Goal: Task Accomplishment & Management: Complete application form

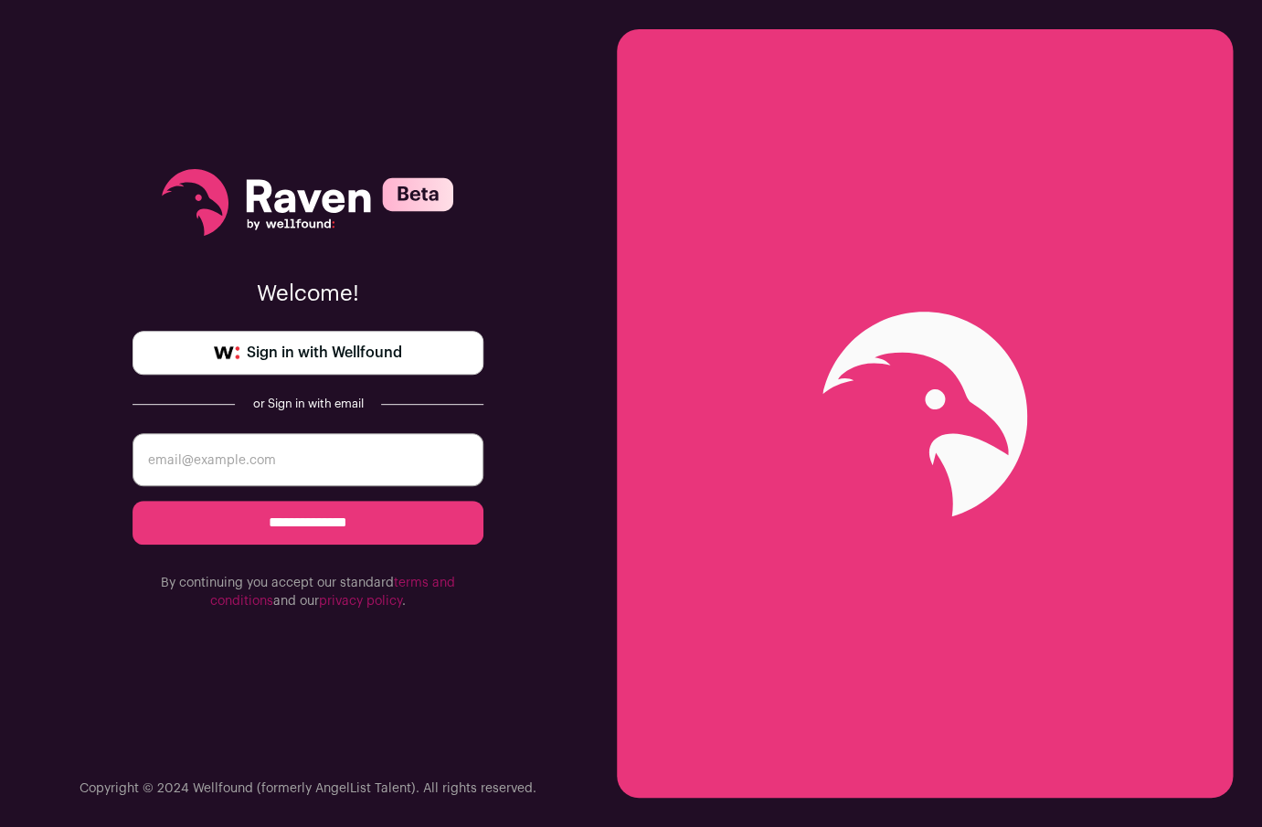
click at [343, 343] on span "Sign in with Wellfound" at bounding box center [324, 353] width 155 height 22
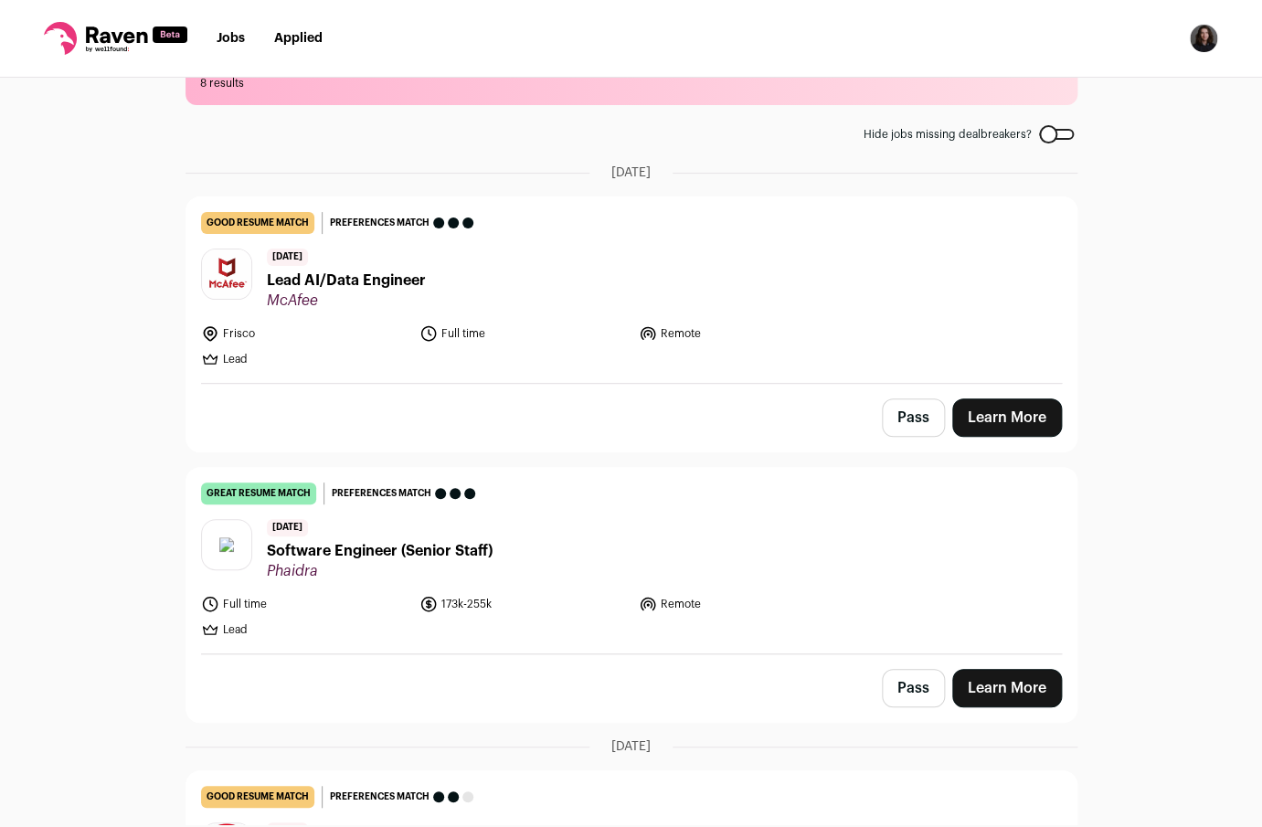
scroll to position [121, 0]
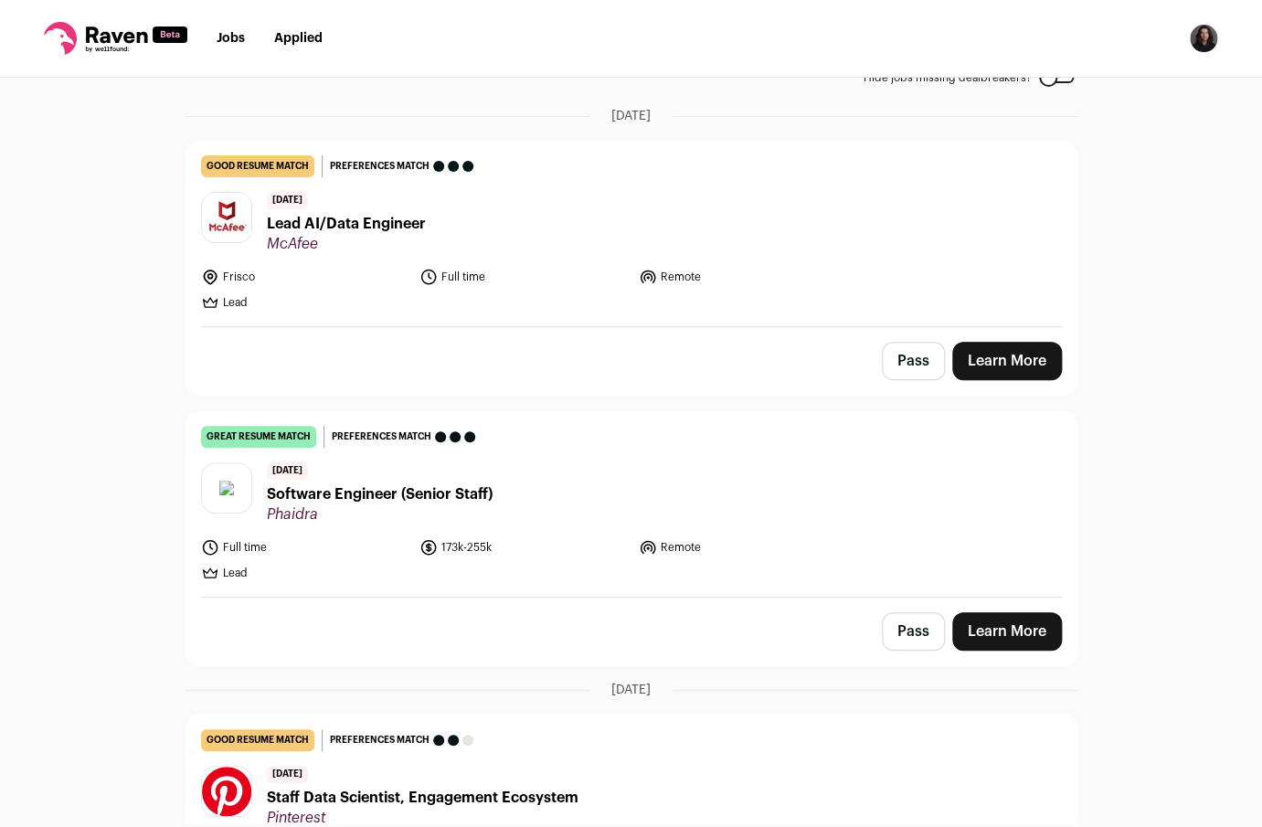
click at [314, 483] on div "3 days ago Software Engineer (Senior Staff) Phaidra" at bounding box center [380, 492] width 226 height 61
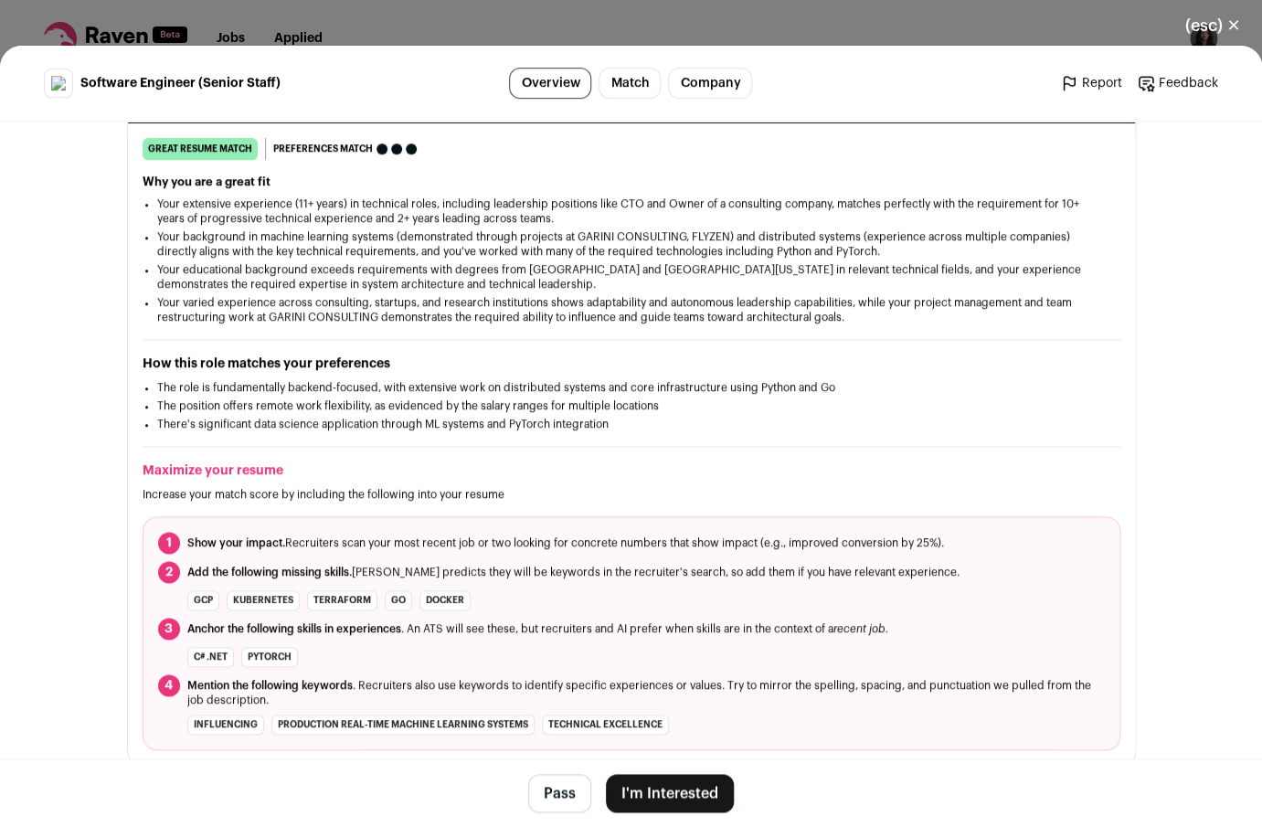
scroll to position [301, 0]
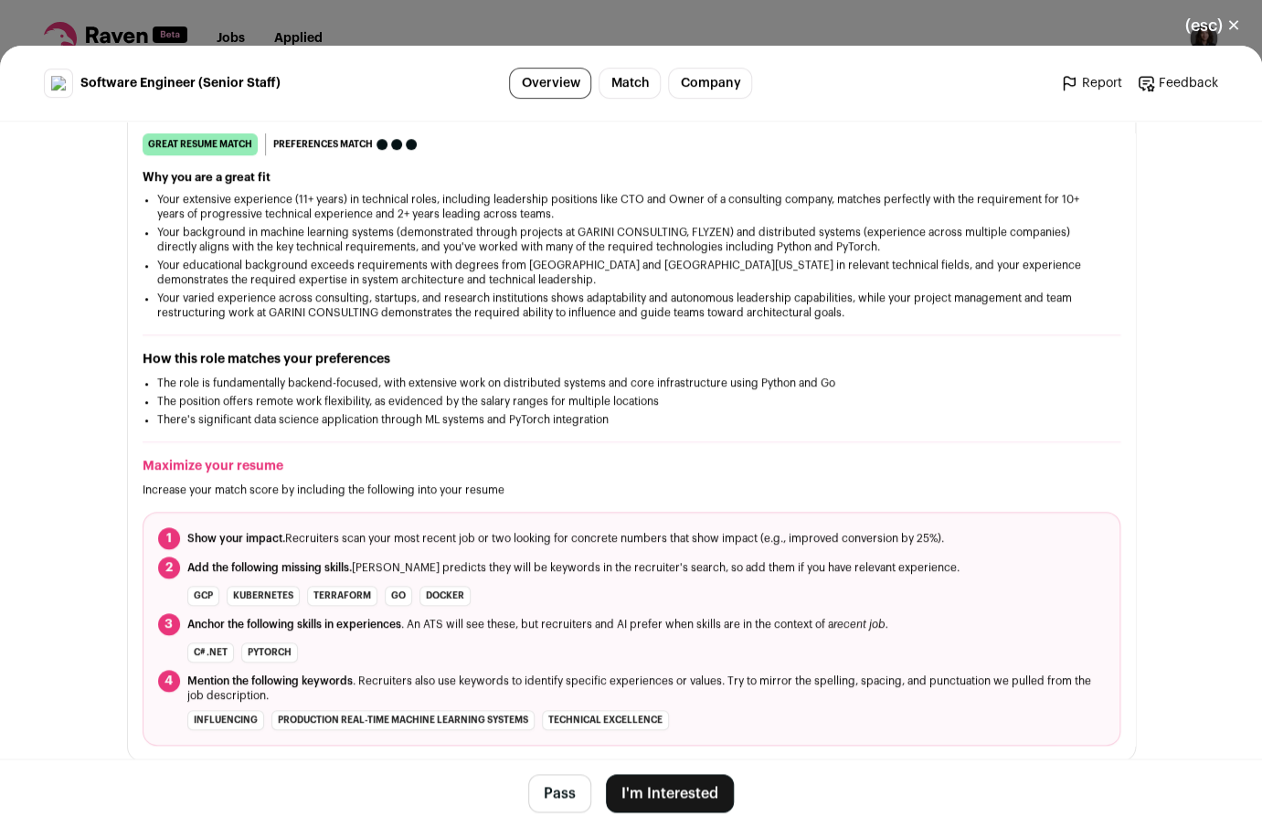
click at [660, 794] on button "I'm Interested" at bounding box center [670, 793] width 128 height 38
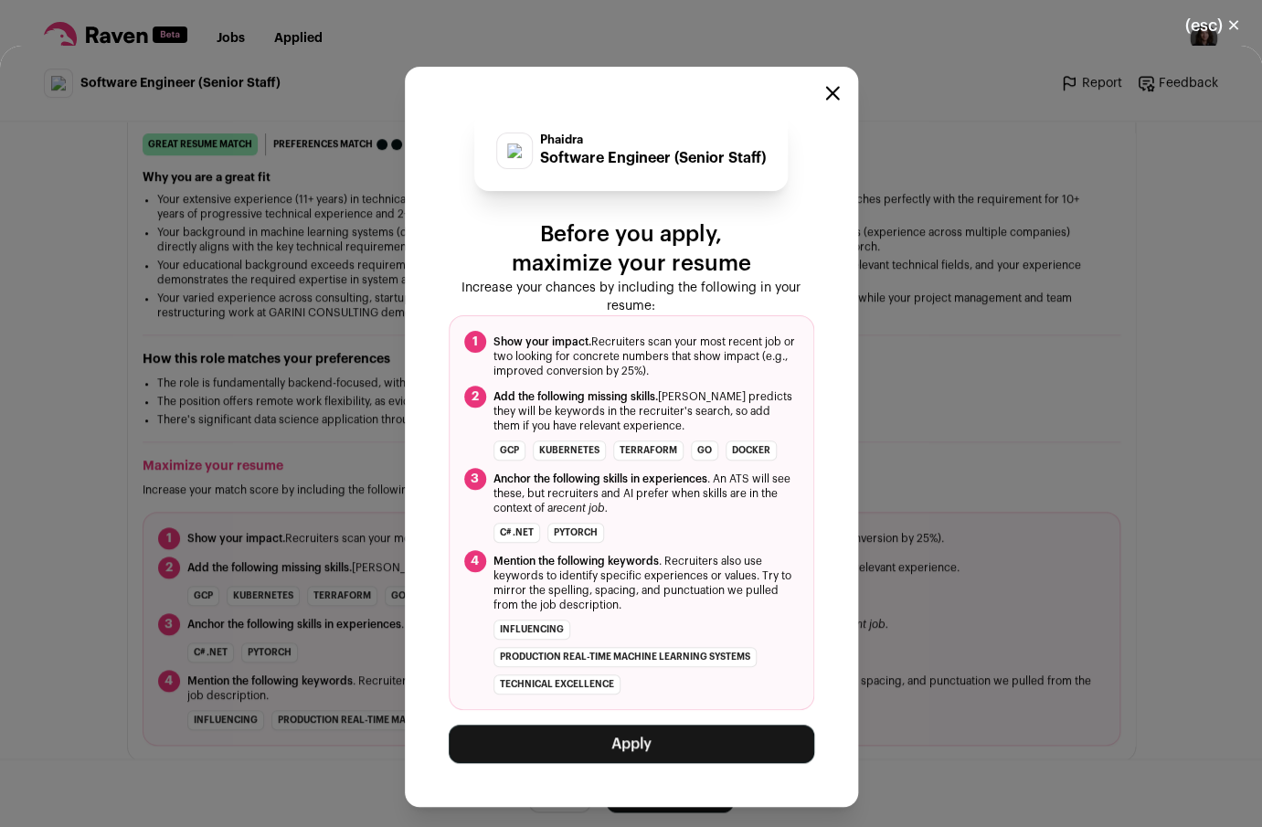
click at [645, 734] on button "Apply" at bounding box center [631, 743] width 365 height 38
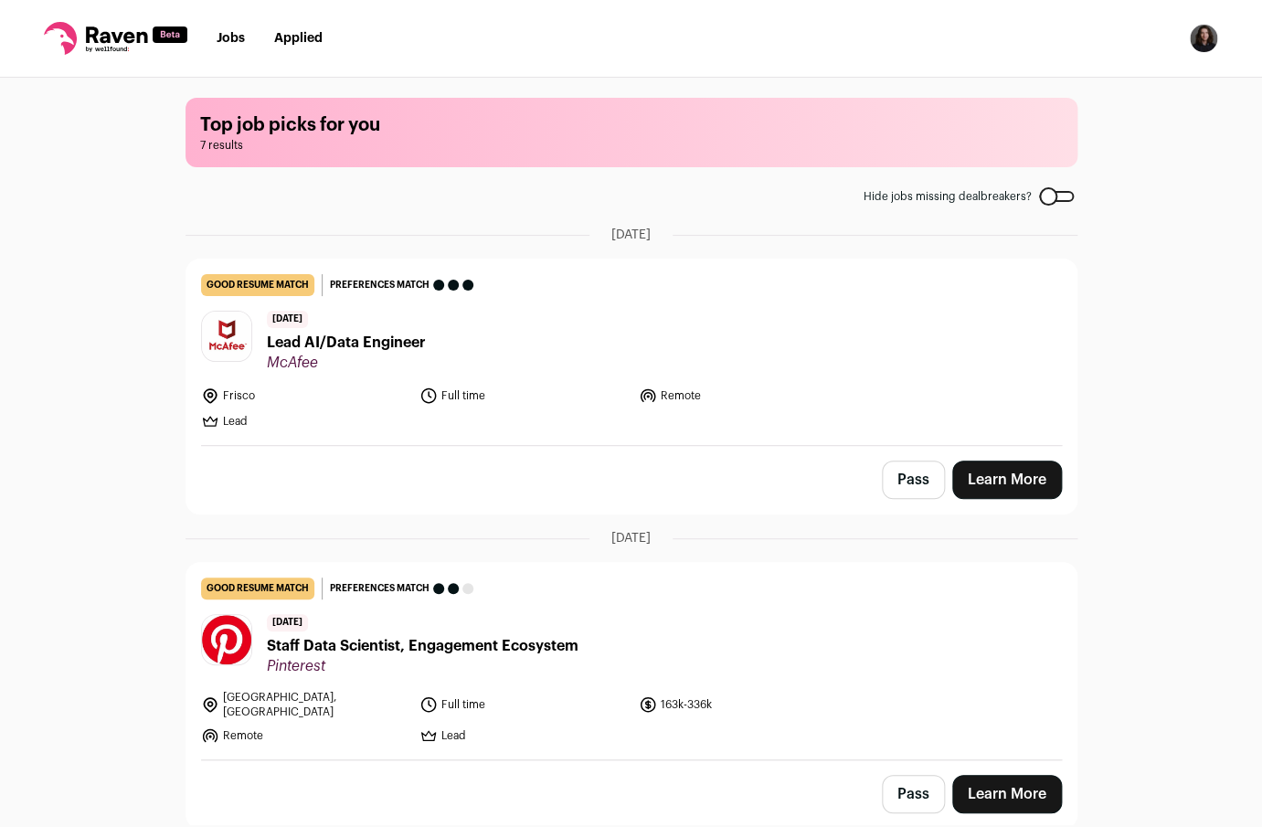
scroll to position [0, 0]
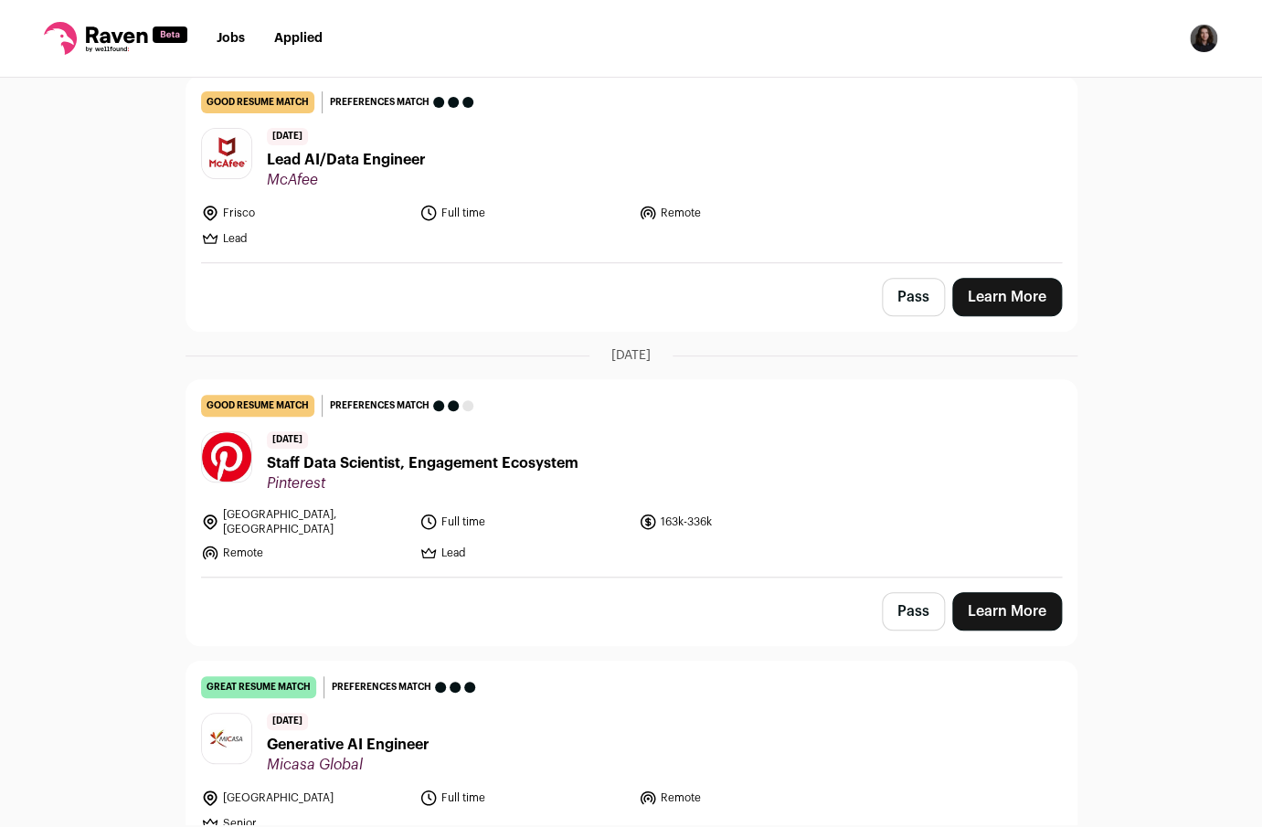
scroll to position [211, 0]
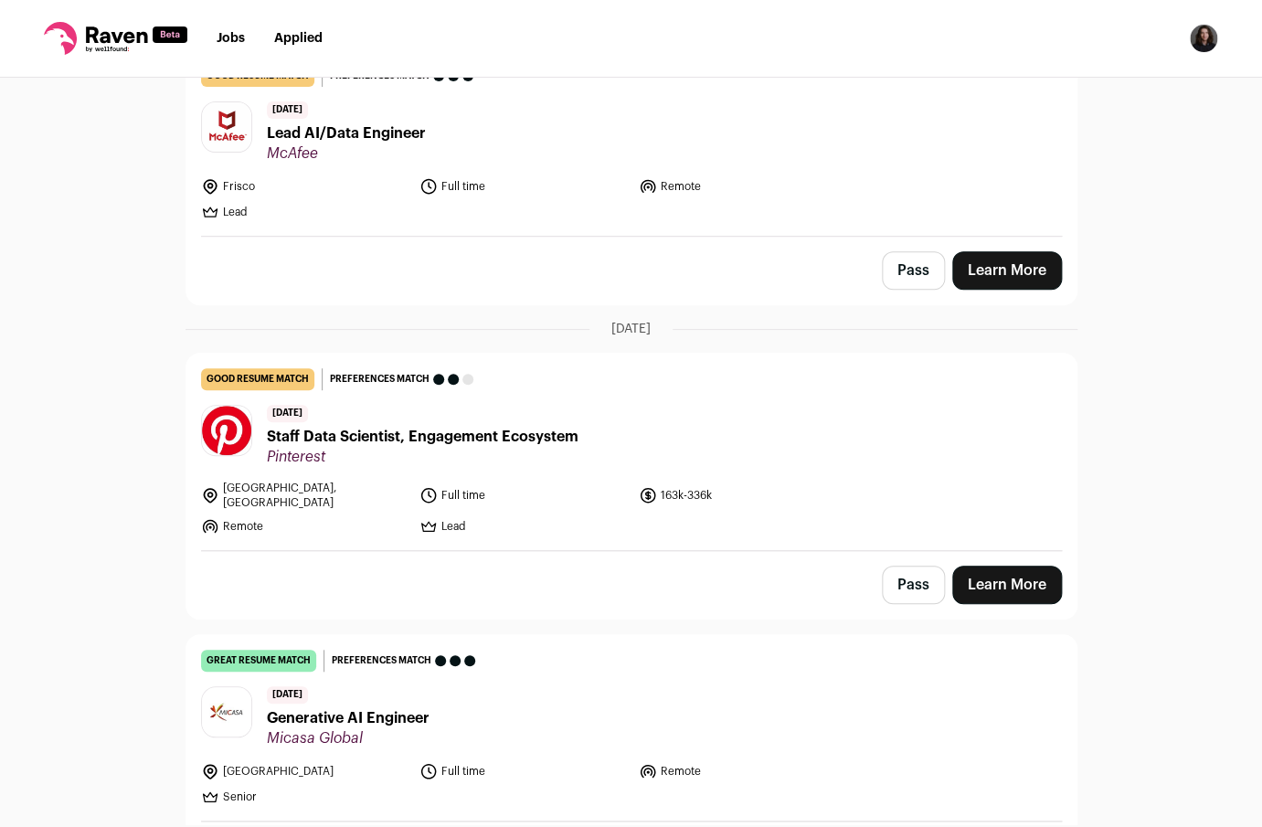
click at [1026, 574] on link "Learn More" at bounding box center [1007, 584] width 110 height 38
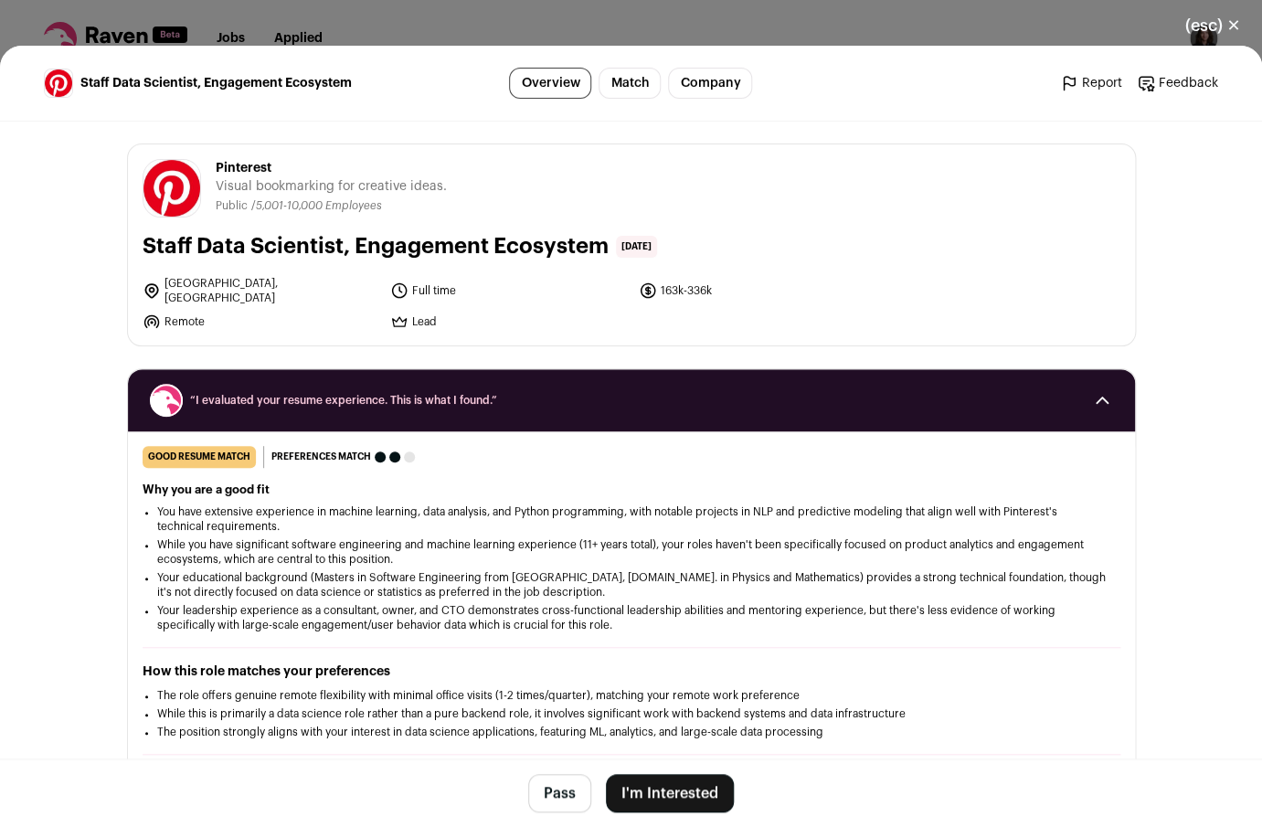
click at [697, 795] on button "I'm Interested" at bounding box center [670, 793] width 128 height 38
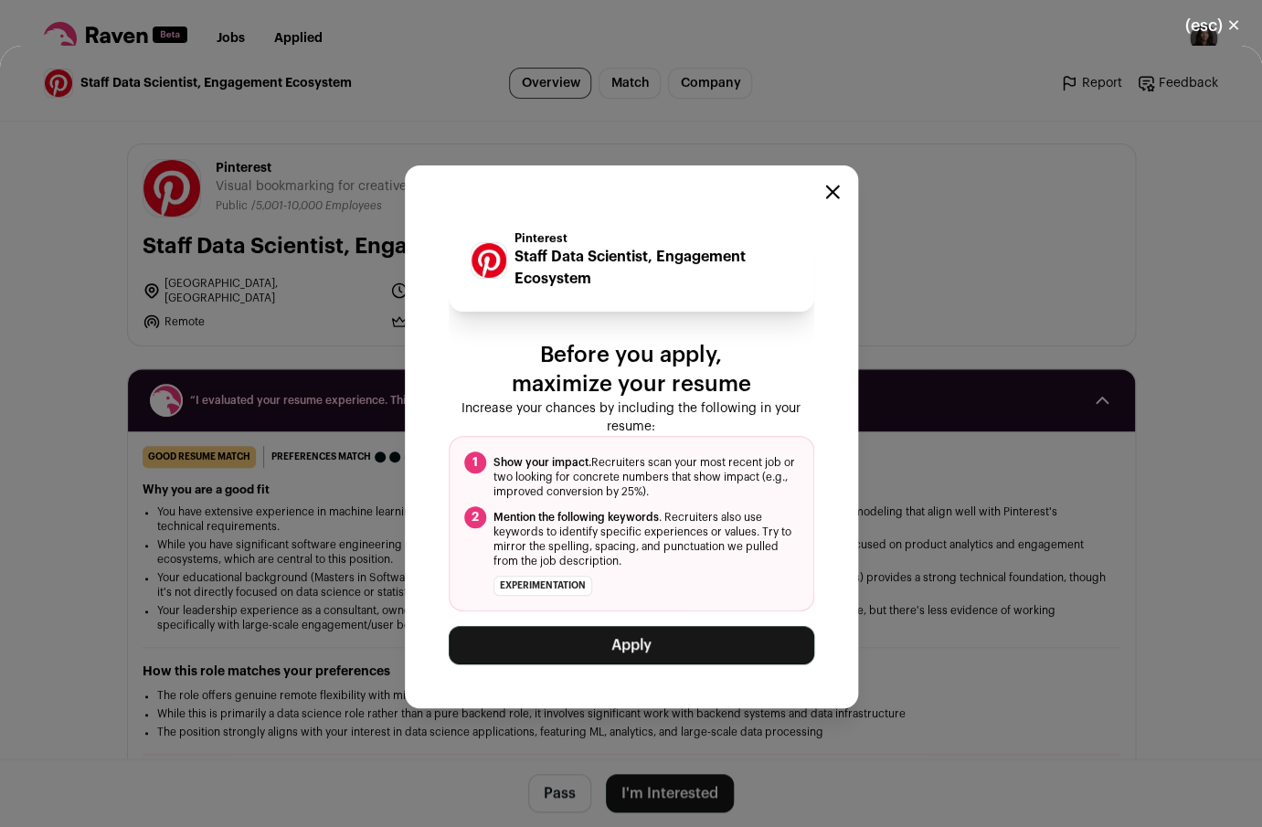
click at [649, 651] on button "Apply" at bounding box center [631, 645] width 365 height 38
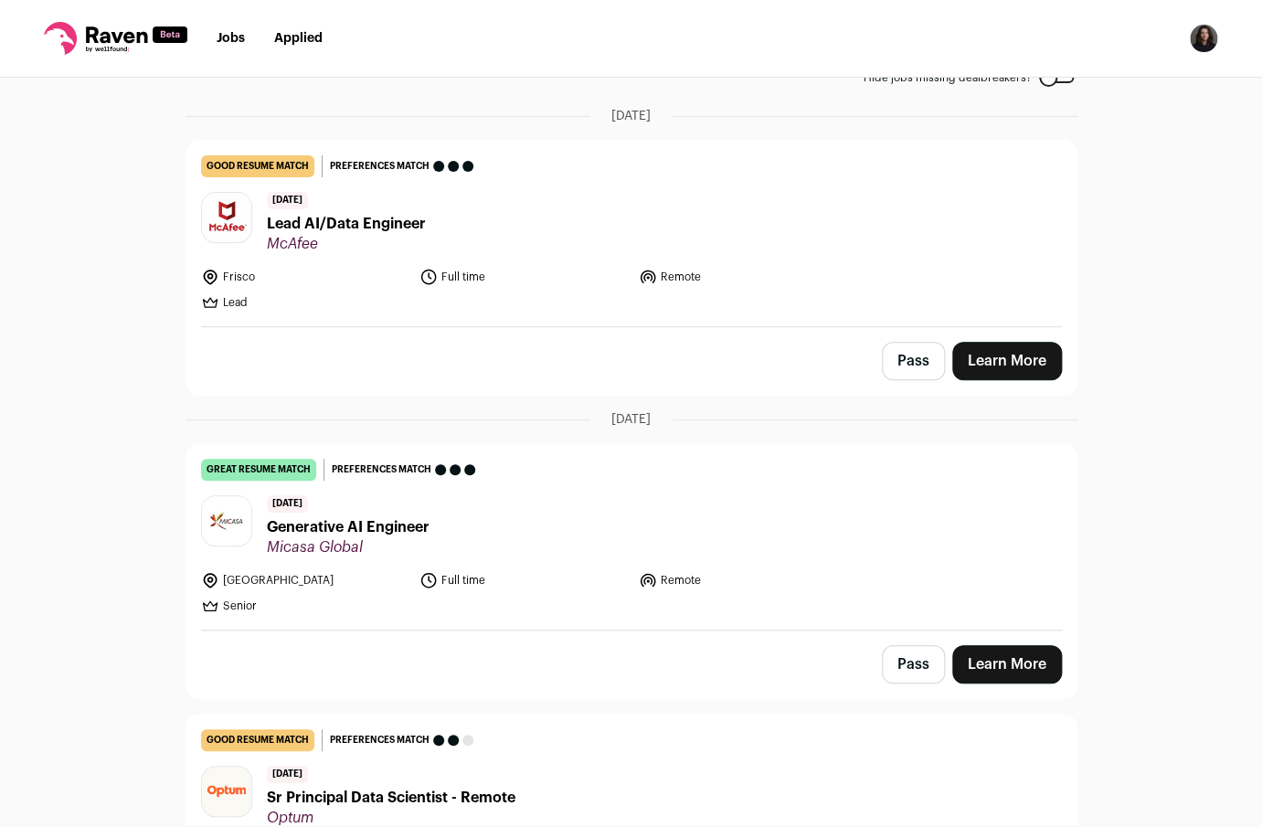
scroll to position [0, 0]
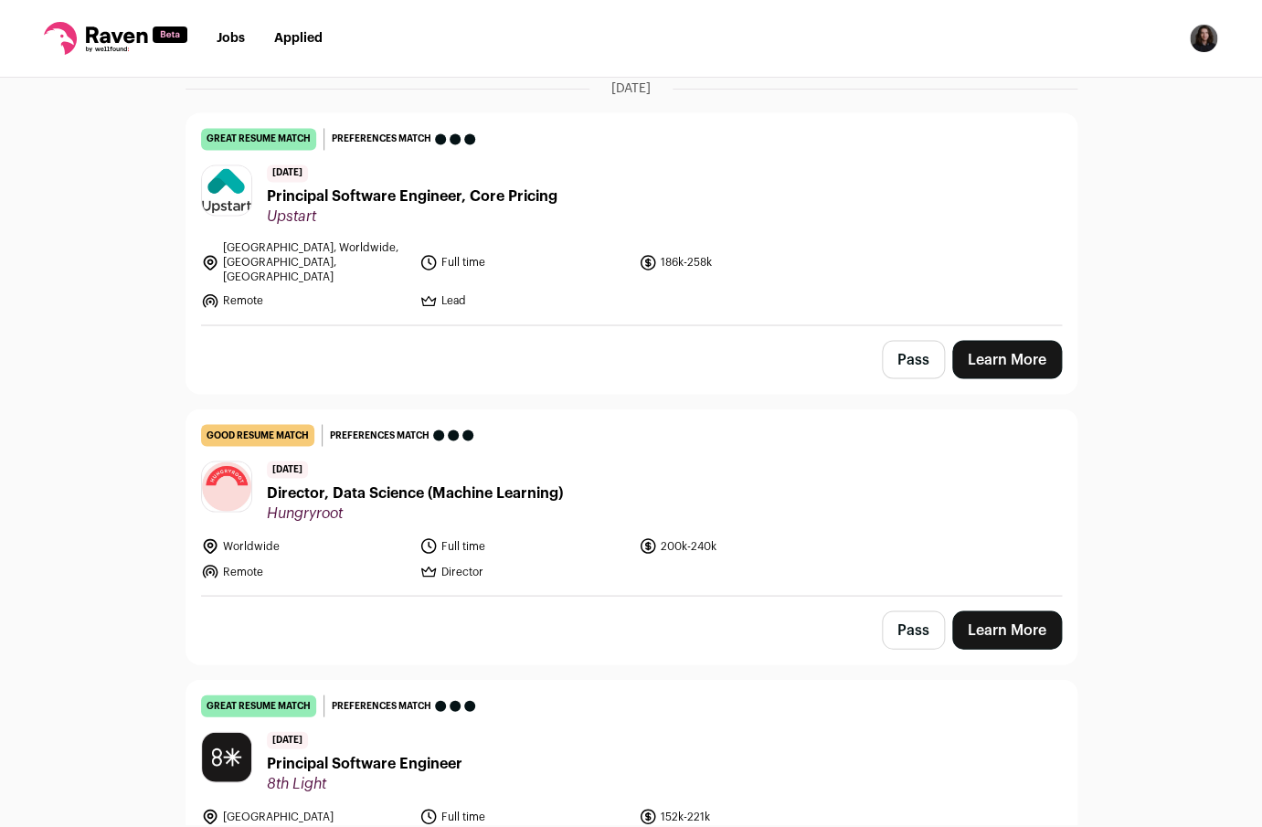
scroll to position [1121, 0]
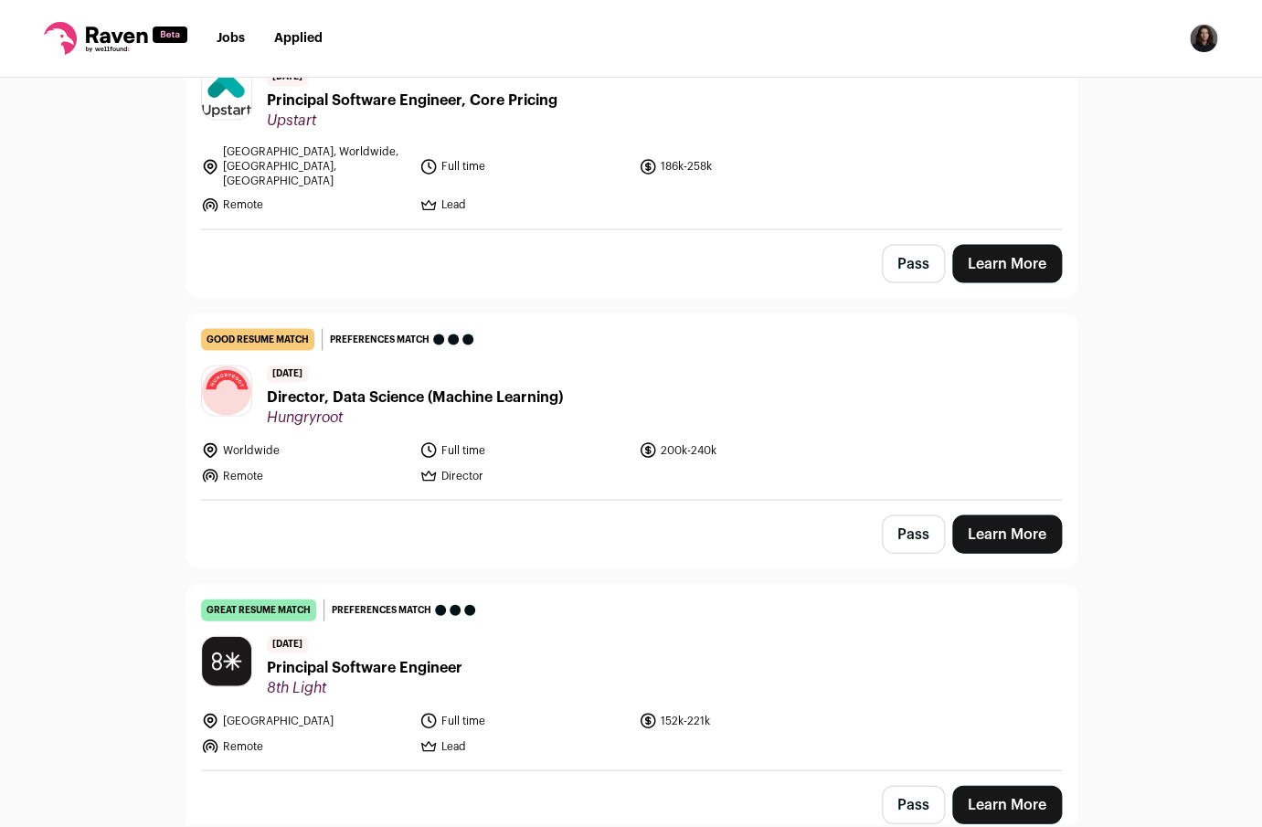
click at [73, 294] on div "Top job picks for you 6 results Hide jobs missing dealbreakers? August 11th, 20…" at bounding box center [631, 451] width 1262 height 746
